Goal: Transaction & Acquisition: Download file/media

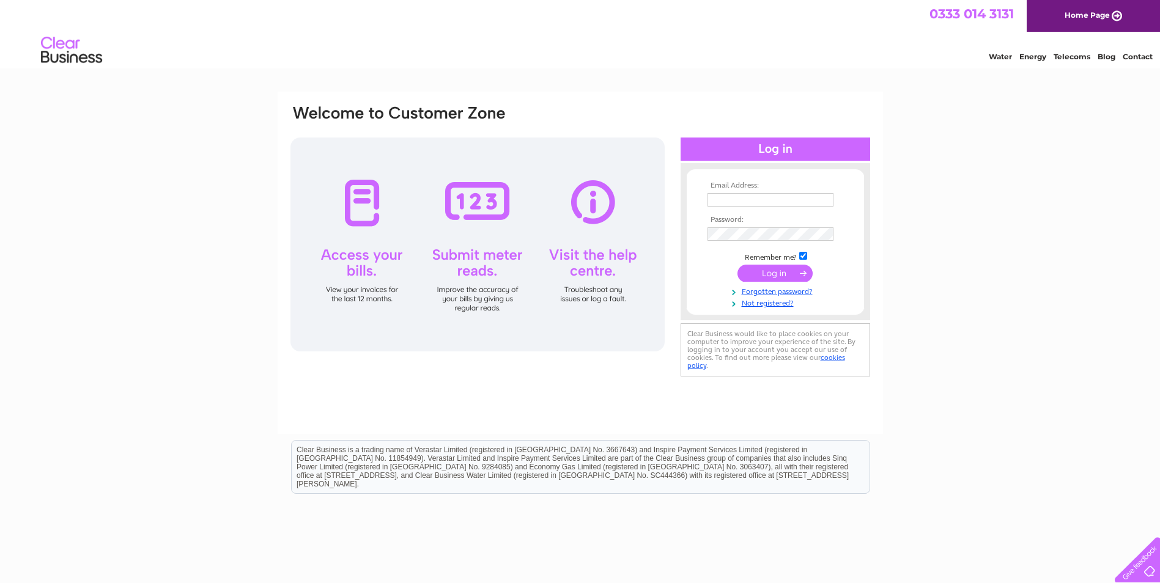
type input "janice@joup.uk.com"
click at [774, 273] on input "submit" at bounding box center [775, 273] width 75 height 17
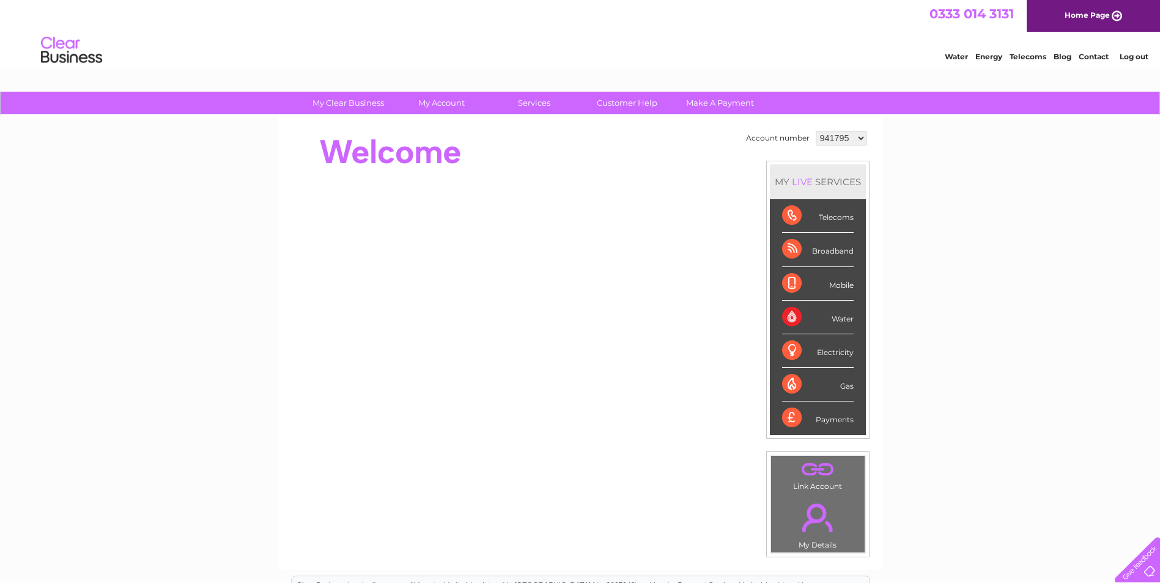
click at [846, 135] on select "941795 1093913" at bounding box center [841, 138] width 51 height 15
select select "1093913"
click at [816, 131] on select "941795 1093913" at bounding box center [841, 138] width 51 height 15
click at [836, 313] on div "Water" at bounding box center [818, 318] width 72 height 34
click at [840, 320] on div "Water" at bounding box center [818, 318] width 72 height 34
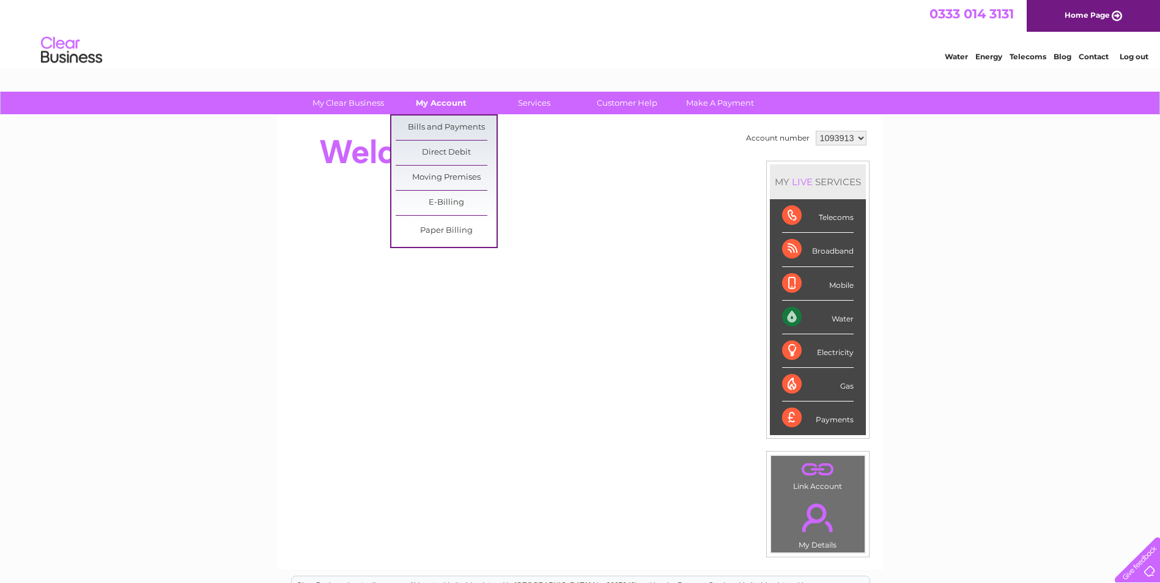
click at [453, 95] on link "My Account" at bounding box center [441, 103] width 101 height 23
click at [457, 119] on link "Bills and Payments" at bounding box center [446, 128] width 101 height 24
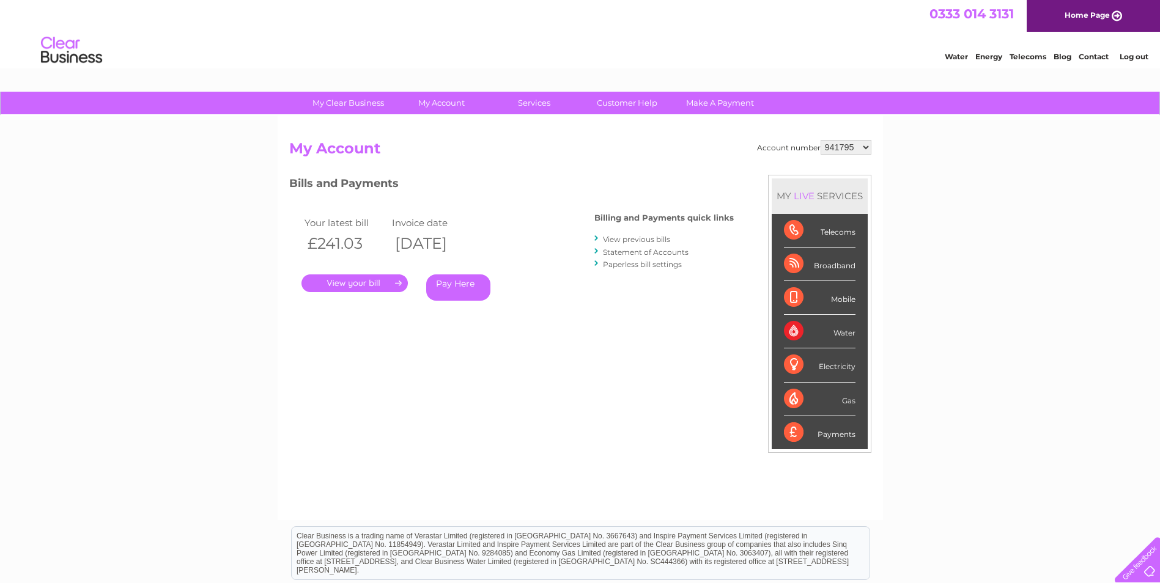
click at [641, 239] on link "View previous bills" at bounding box center [636, 239] width 67 height 9
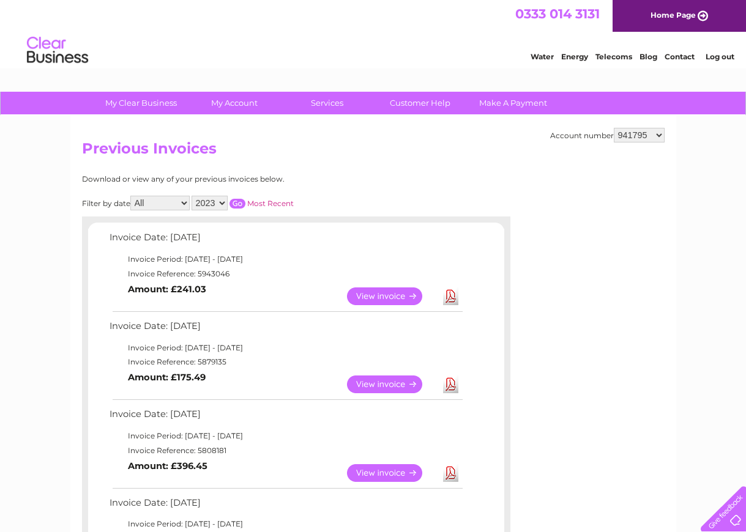
click at [222, 207] on select "2023 2022 2021 2020" at bounding box center [209, 203] width 36 height 15
click at [262, 206] on link "Most Recent" at bounding box center [270, 203] width 46 height 9
click at [657, 135] on select "941795 1093913" at bounding box center [638, 135] width 51 height 15
select select "1093913"
click at [613, 128] on select "941795 1093913" at bounding box center [638, 135] width 51 height 15
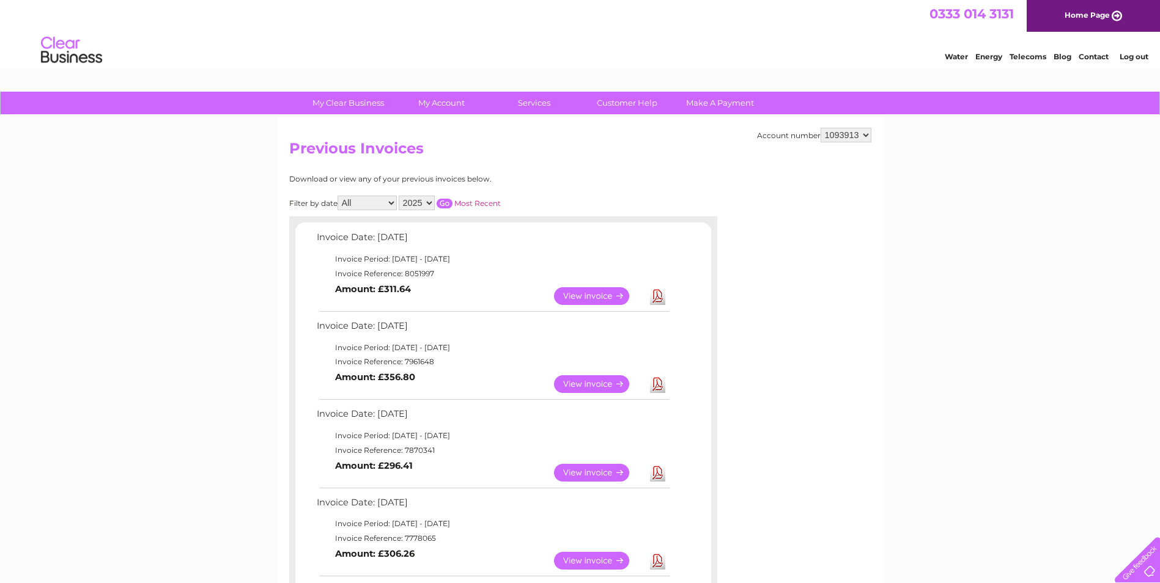
click at [657, 294] on link "Download" at bounding box center [657, 296] width 15 height 18
click at [664, 479] on link "Download" at bounding box center [657, 473] width 15 height 18
click at [658, 472] on link "Download" at bounding box center [657, 473] width 15 height 18
